Goal: Task Accomplishment & Management: Manage account settings

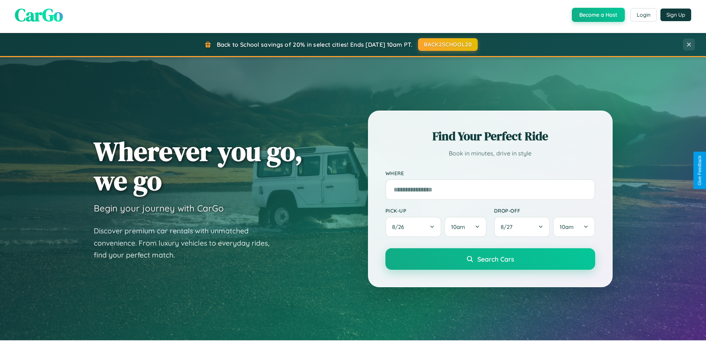
scroll to position [653, 0]
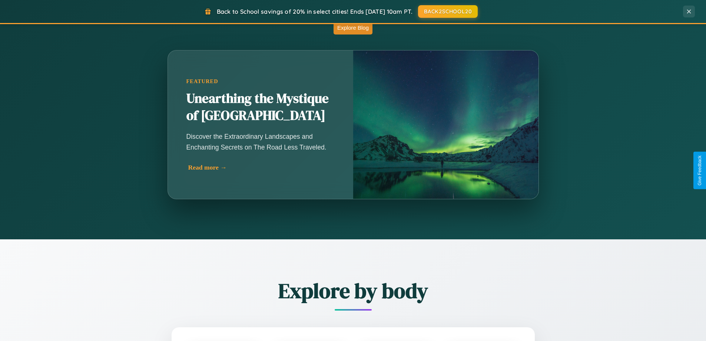
click at [262, 167] on div "Read more →" at bounding box center [262, 167] width 148 height 8
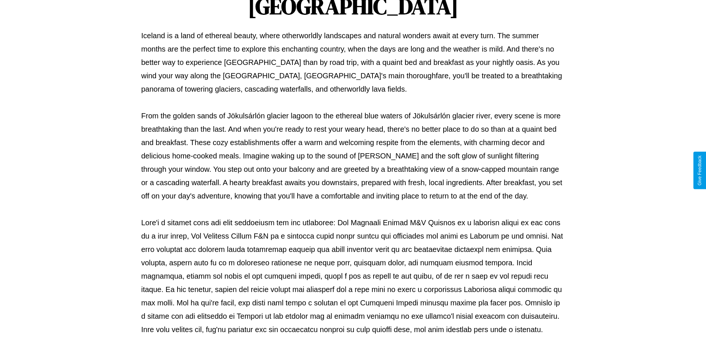
scroll to position [240, 0]
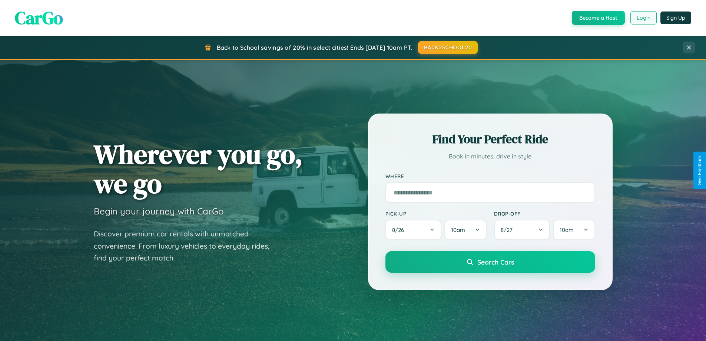
click at [643, 18] on button "Login" at bounding box center [643, 17] width 26 height 13
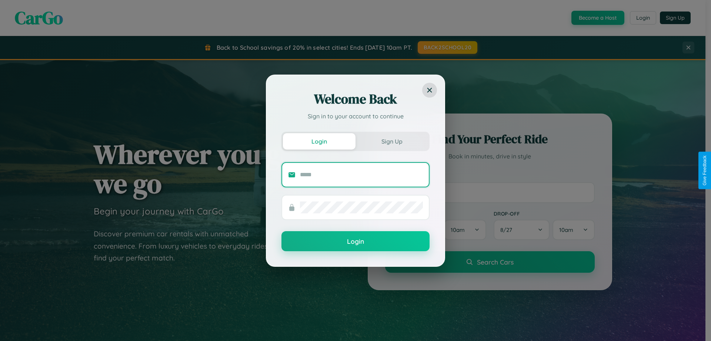
click at [362, 174] on input "text" at bounding box center [361, 175] width 123 height 12
type input "**********"
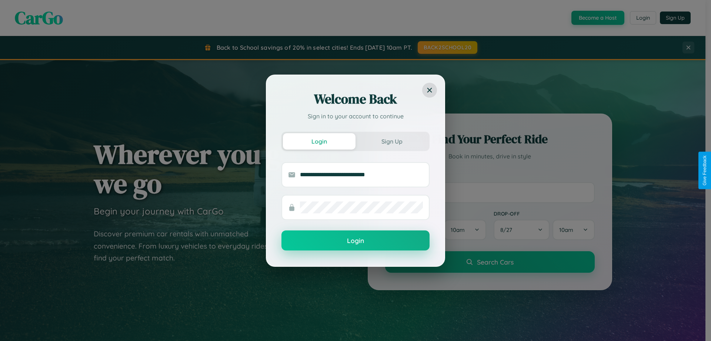
click at [356, 240] on button "Login" at bounding box center [356, 240] width 148 height 20
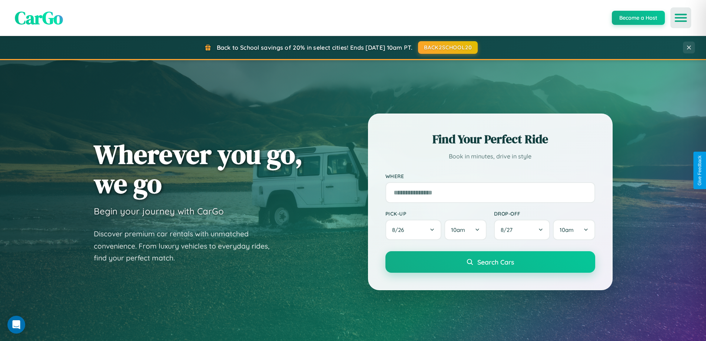
click at [681, 18] on icon "Open menu" at bounding box center [681, 17] width 11 height 7
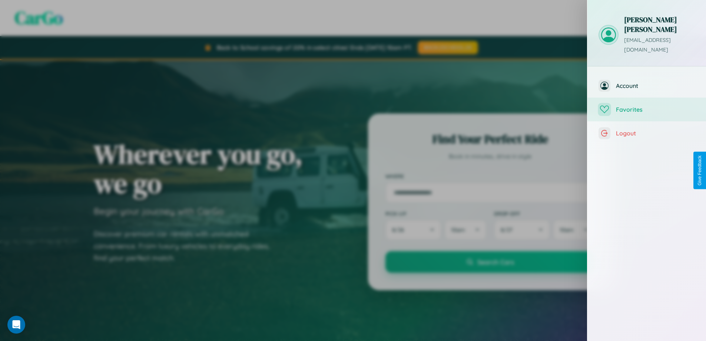
click at [647, 106] on span "Favorites" at bounding box center [655, 109] width 79 height 7
